Goal: Transaction & Acquisition: Obtain resource

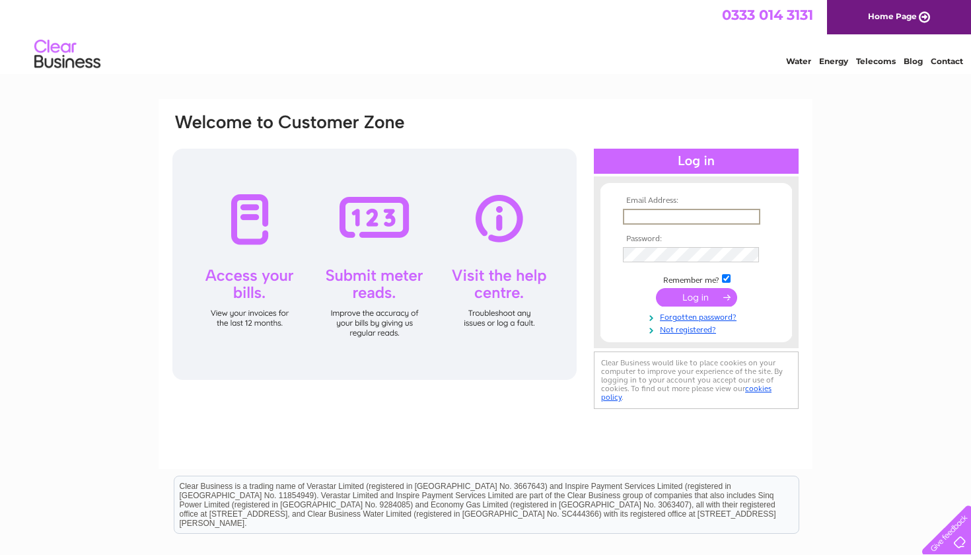
type input "russell@thomsonscoffee.com"
click at [696, 296] on input "submit" at bounding box center [696, 297] width 81 height 18
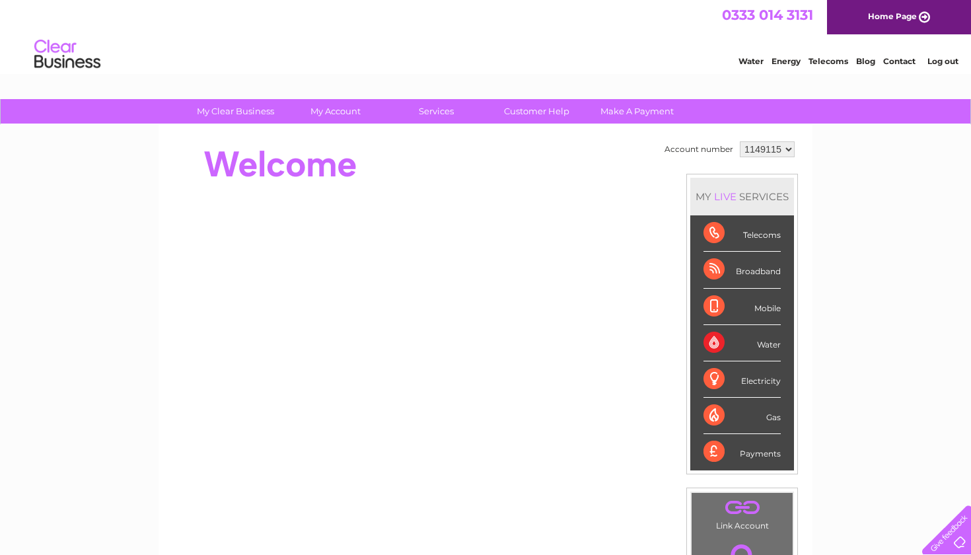
select select "1152072"
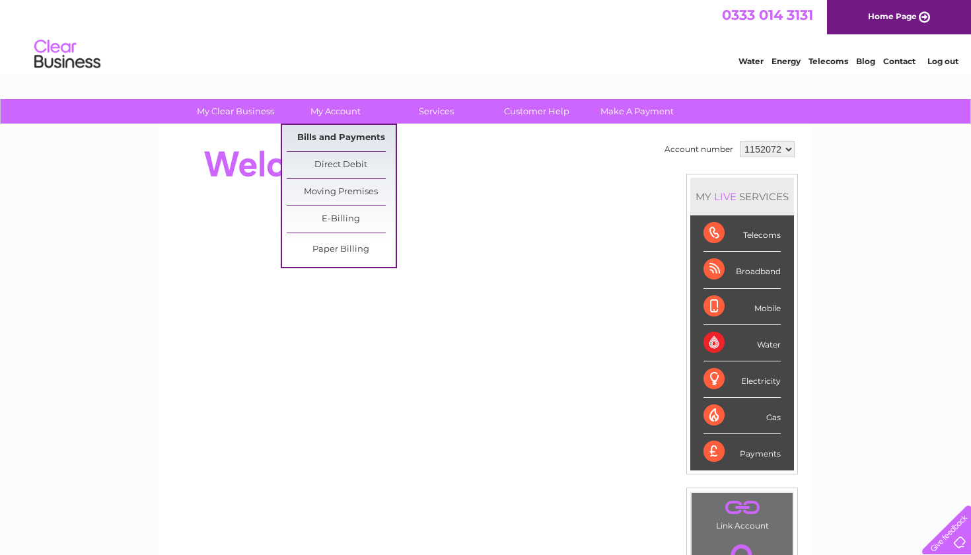
click at [332, 139] on link "Bills and Payments" at bounding box center [341, 138] width 109 height 26
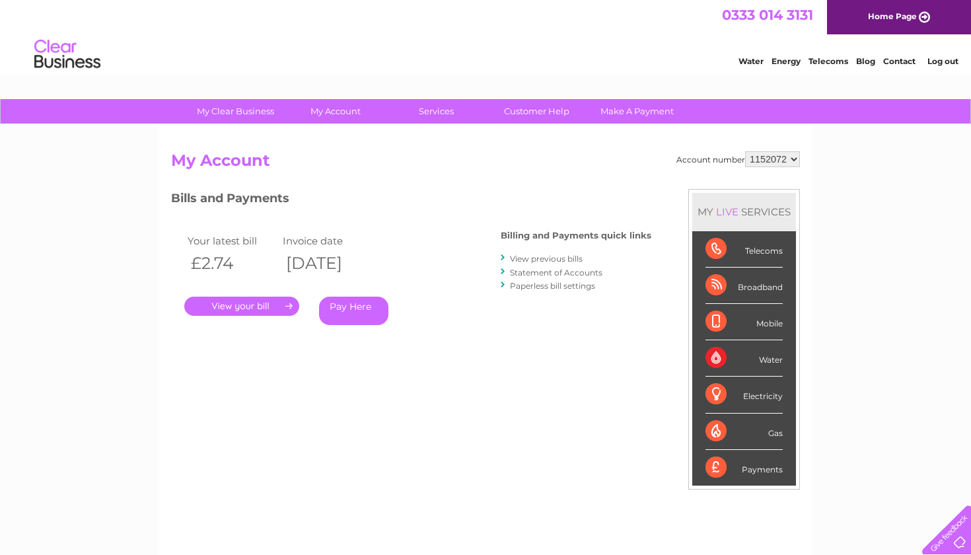
click at [242, 306] on link "." at bounding box center [241, 306] width 115 height 19
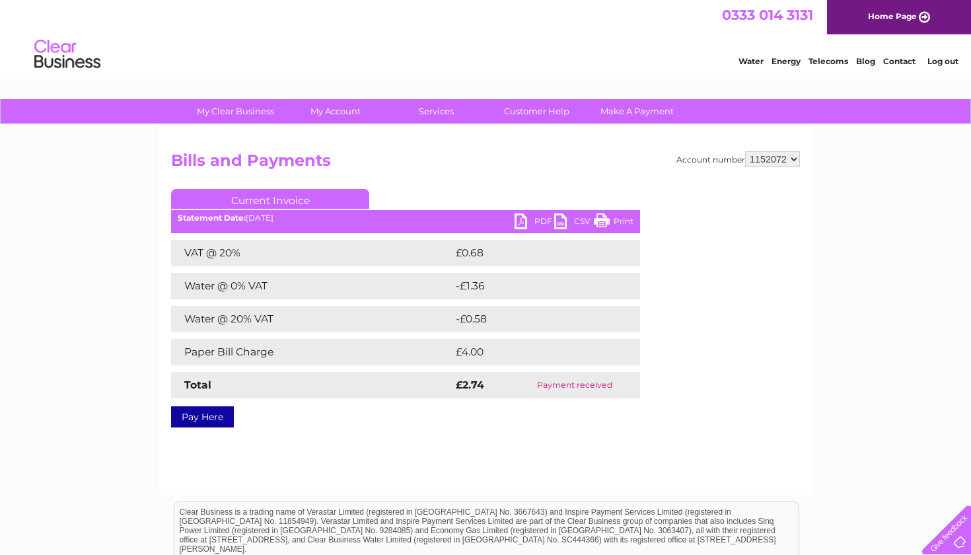
click at [532, 217] on link "PDF" at bounding box center [534, 222] width 40 height 19
